Goal: Task Accomplishment & Management: Manage account settings

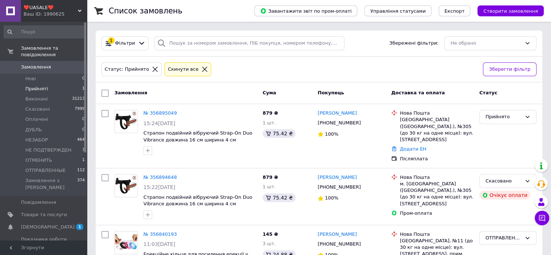
click at [39, 64] on span "Замовлення" at bounding box center [36, 67] width 30 height 7
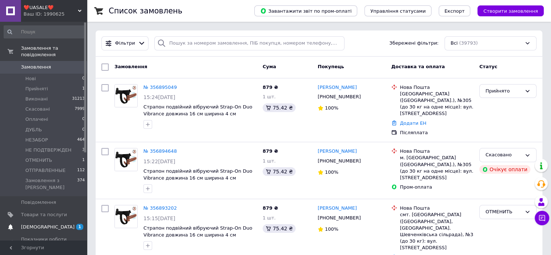
click at [30, 223] on span "[DEMOGRAPHIC_DATA]" at bounding box center [48, 226] width 54 height 7
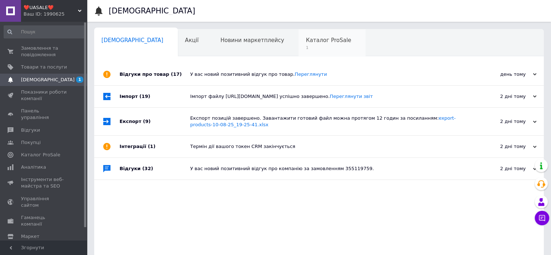
click at [306, 48] on span "1" at bounding box center [328, 47] width 45 height 5
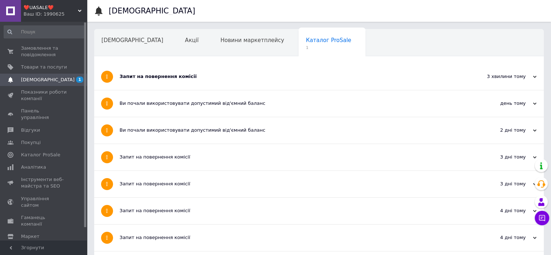
click at [158, 77] on div "Запит на повернення комісії" at bounding box center [292, 76] width 344 height 7
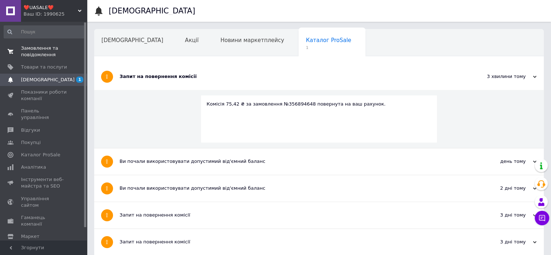
click at [33, 50] on span "Замовлення та повідомлення" at bounding box center [44, 51] width 46 height 13
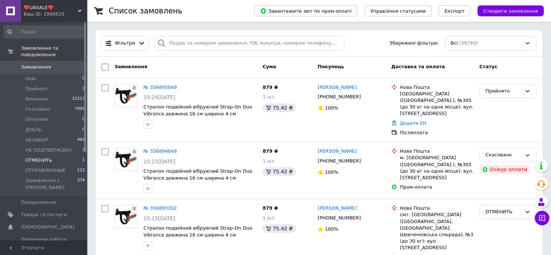
click at [45, 157] on span "ОТМЕНИТЬ" at bounding box center [38, 160] width 27 height 7
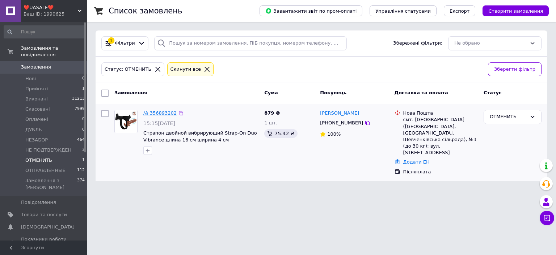
click at [157, 110] on link "№ 356893202" at bounding box center [159, 112] width 33 height 5
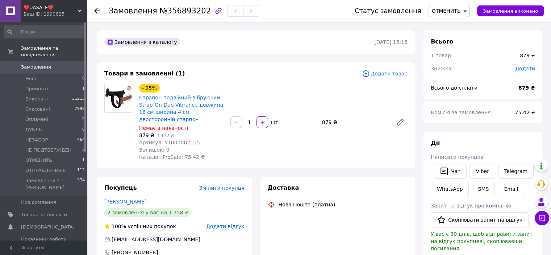
scroll to position [109, 0]
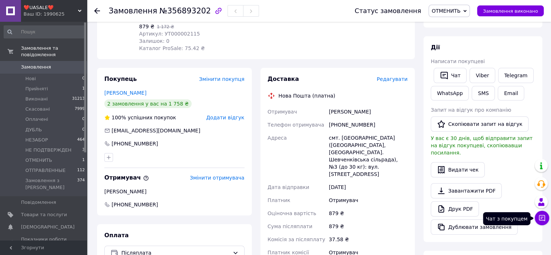
click at [543, 219] on icon at bounding box center [541, 217] width 7 height 7
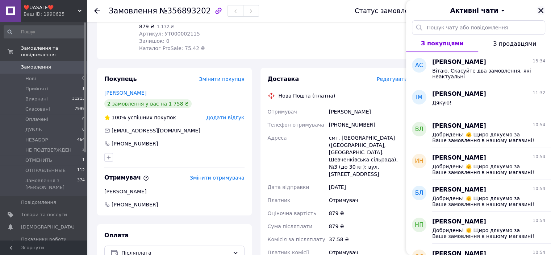
click at [540, 12] on icon "Закрити" at bounding box center [541, 10] width 7 height 7
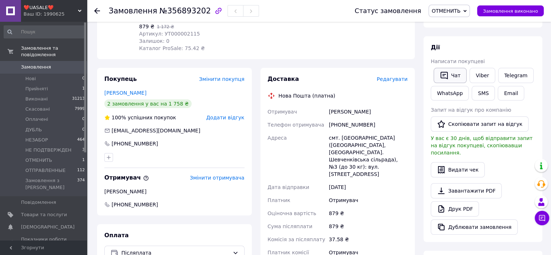
click at [448, 68] on button "Чат" at bounding box center [450, 75] width 33 height 15
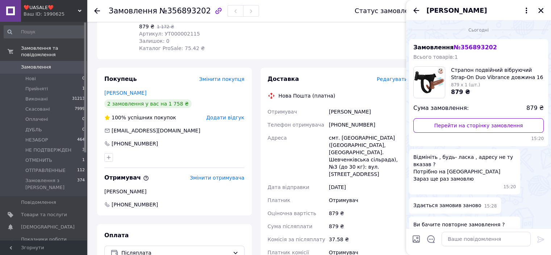
scroll to position [14, 0]
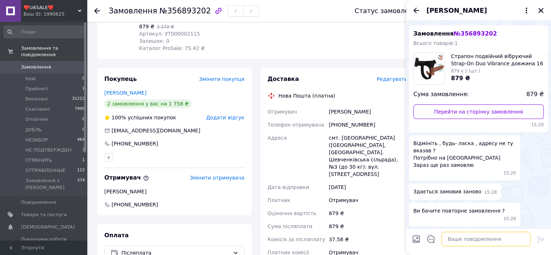
click at [459, 239] on textarea at bounding box center [486, 238] width 89 height 14
paste textarea "Добрий день. Скасуйте, будь ласка, замовлення. [URL][DOMAIN_NAME]"
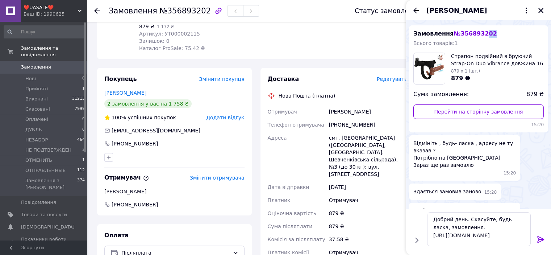
scroll to position [0, 0]
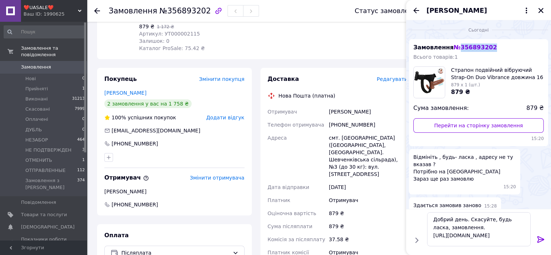
drag, startPoint x: 480, startPoint y: 32, endPoint x: 449, endPoint y: 35, distance: 30.6
click at [449, 35] on div "Сьогодні Замовлення № 356893202 Всього товарів: 1 Страпон подвійний вібруючий S…" at bounding box center [478, 148] width 145 height 256
copy span "356893202"
drag, startPoint x: 513, startPoint y: 233, endPoint x: 508, endPoint y: 239, distance: 7.7
click at [508, 239] on textarea "Добрий день. Скасуйте, будь ласка, замовлення. [URL][DOMAIN_NAME]" at bounding box center [479, 229] width 104 height 34
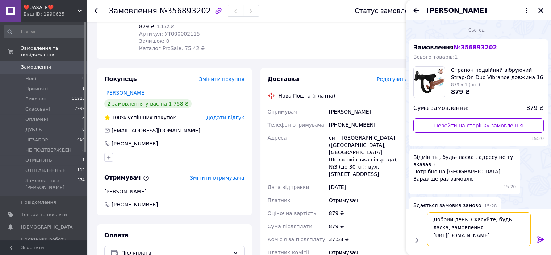
paste textarea "56893202"
type textarea "Добрий день. Скасуйте, будь ласка, замовлення. [URL][DOMAIN_NAME]"
click at [540, 239] on icon at bounding box center [540, 239] width 7 height 7
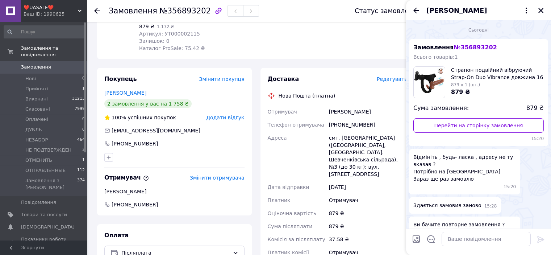
scroll to position [135, 0]
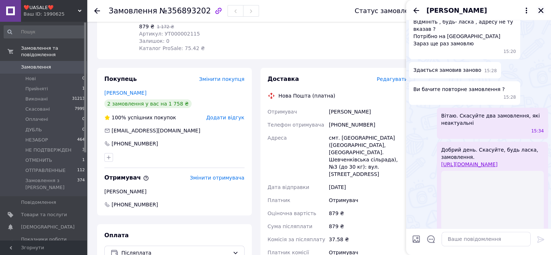
click at [539, 10] on icon "Закрити" at bounding box center [541, 10] width 7 height 7
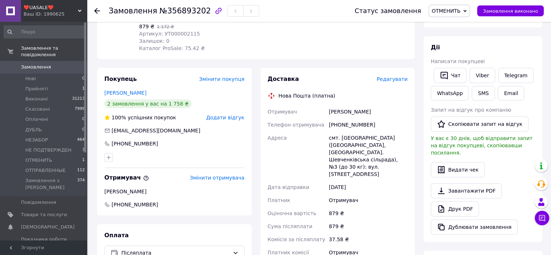
scroll to position [0, 0]
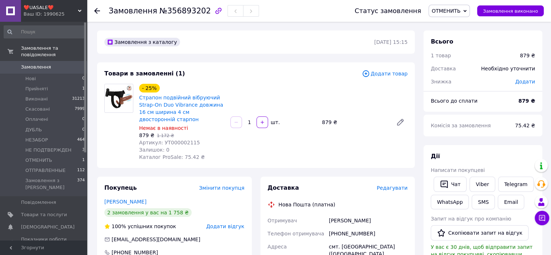
click at [33, 64] on span "Замовлення" at bounding box center [36, 67] width 30 height 7
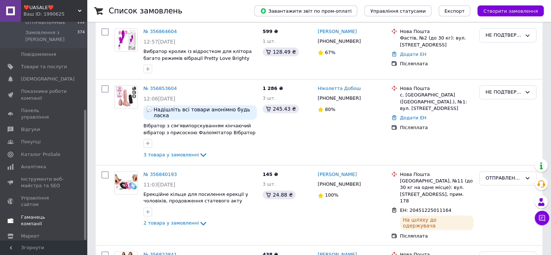
scroll to position [435, 0]
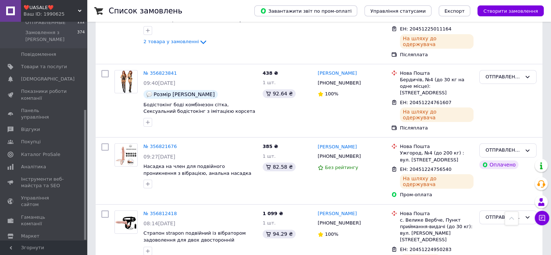
click at [35, 245] on span "Налаштування" at bounding box center [39, 248] width 37 height 7
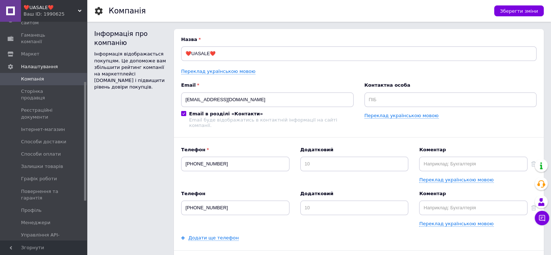
scroll to position [110, 0]
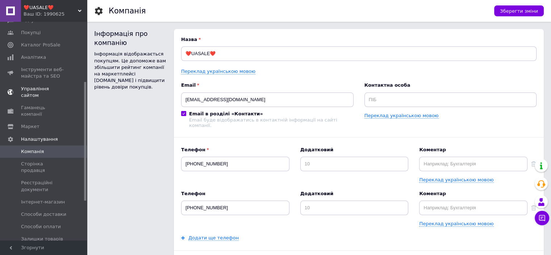
click at [35, 85] on span "Управління сайтом" at bounding box center [44, 91] width 46 height 13
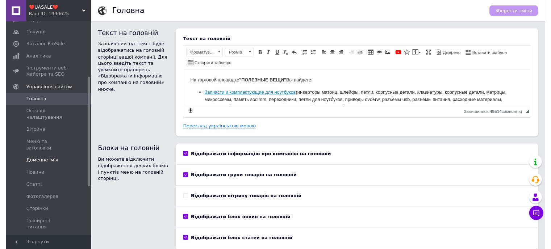
scroll to position [182, 0]
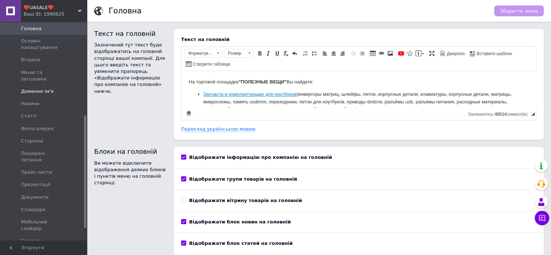
click at [36, 88] on span "Доменне ім'я" at bounding box center [37, 91] width 33 height 7
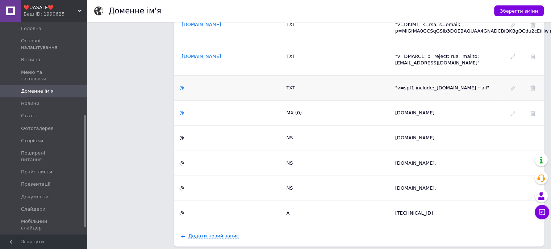
scroll to position [376, 0]
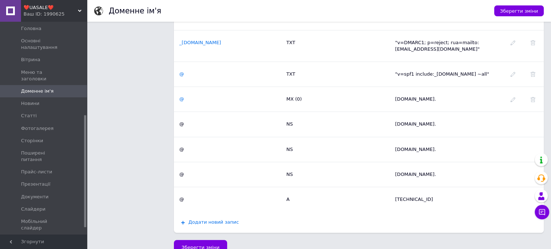
click at [225, 220] on span "Додати новий запис" at bounding box center [213, 223] width 50 height 6
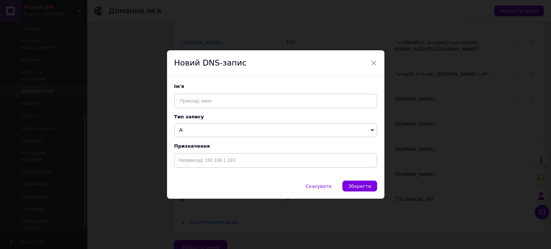
scroll to position [371, 0]
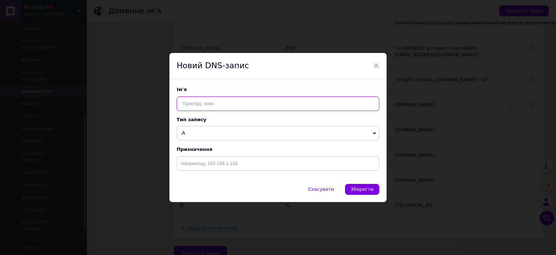
click at [215, 97] on input "text" at bounding box center [278, 103] width 203 height 14
type input "$"
type input "@"
click at [205, 130] on span "A" at bounding box center [278, 133] width 203 height 14
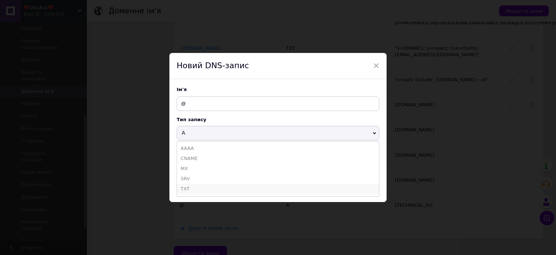
click at [195, 188] on li "TXT" at bounding box center [278, 189] width 202 height 10
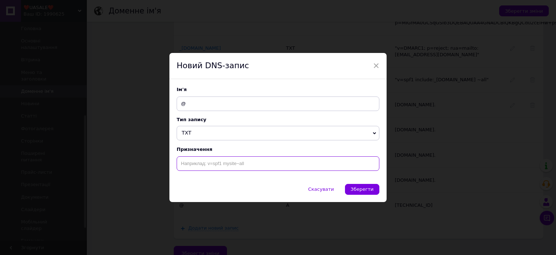
click at [201, 162] on input "text" at bounding box center [278, 163] width 203 height 14
paste input "google-site-verification=_lbDdW2oZkSh7CV-Vv56n7jOM5nRlAPaqGxM4tQQ-hU"
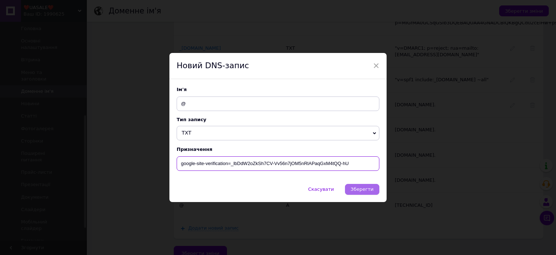
type input "google-site-verification=_lbDdW2oZkSh7CV-Vv56n7jOM5nRlAPaqGxM4tQQ-hU"
click at [364, 190] on span "Зберегти" at bounding box center [362, 188] width 23 height 5
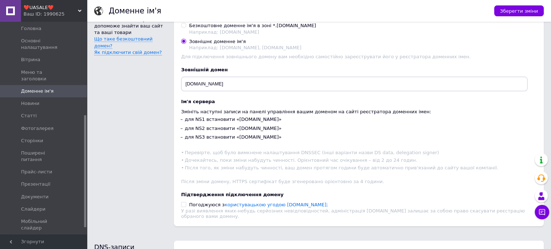
scroll to position [0, 0]
